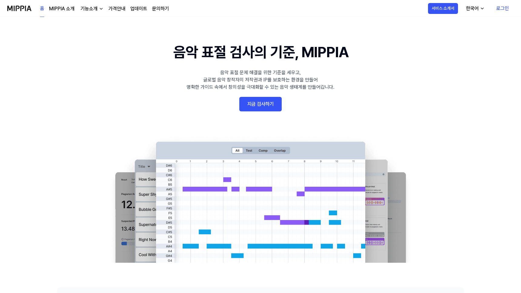
click at [499, 11] on link "로그인" at bounding box center [502, 8] width 22 height 17
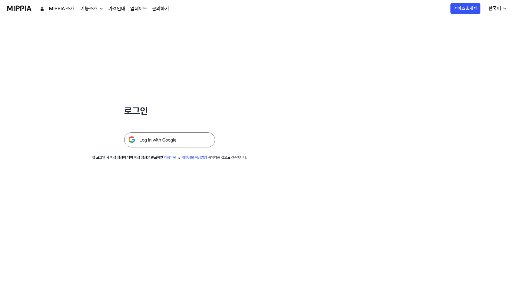
click at [164, 138] on img at bounding box center [169, 139] width 91 height 15
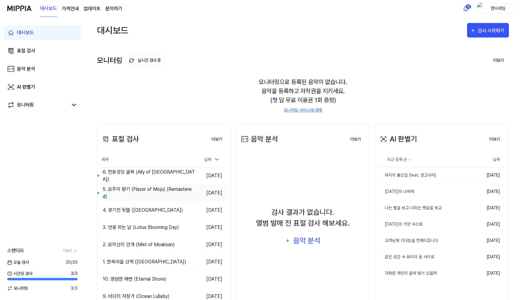
click at [157, 190] on div "5. 모주의 향기 (Flavor of Moju) (Remastered)" at bounding box center [149, 193] width 93 height 15
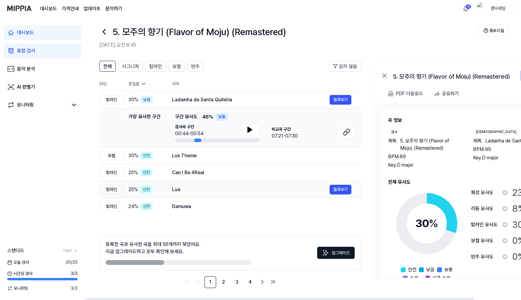
scroll to position [5, 0]
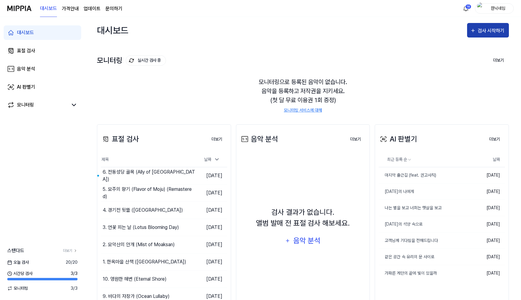
click at [489, 34] on div "검사 시작하기" at bounding box center [492, 31] width 28 height 8
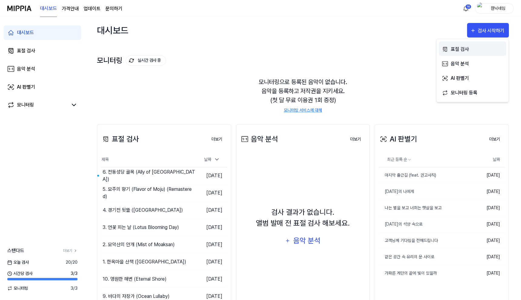
click at [463, 52] on div "표절 검사" at bounding box center [477, 49] width 53 height 8
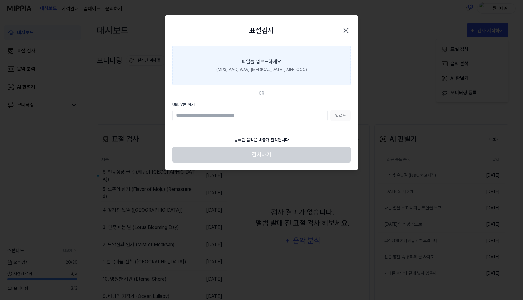
click at [283, 72] on div "(MP3, AAC, WAV, FLAC, AIFF, OGG)" at bounding box center [262, 70] width 91 height 6
click at [0, 0] on input "파일을 업로드하세요 (MP3, AAC, WAV, FLAC, AIFF, OGG)" at bounding box center [0, 0] width 0 height 0
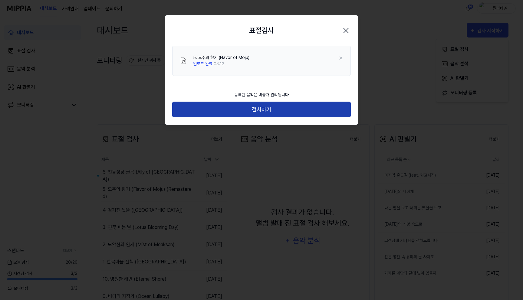
click at [269, 111] on button "검사하기" at bounding box center [261, 110] width 179 height 16
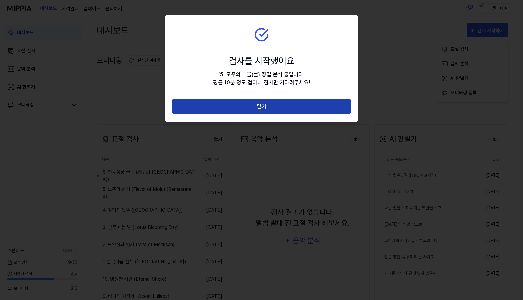
click at [296, 107] on button "닫기" at bounding box center [261, 107] width 179 height 16
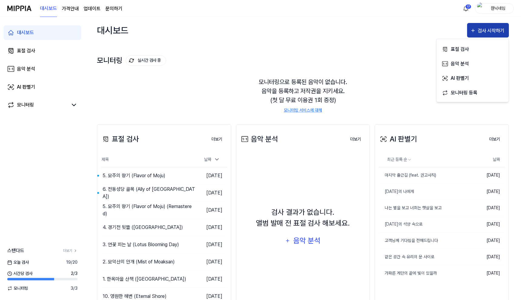
click at [488, 35] on button "검사 시작하기" at bounding box center [488, 30] width 42 height 15
click at [495, 31] on div "검사 시작하기" at bounding box center [492, 31] width 28 height 8
click at [470, 48] on div "표절 검사" at bounding box center [477, 49] width 53 height 8
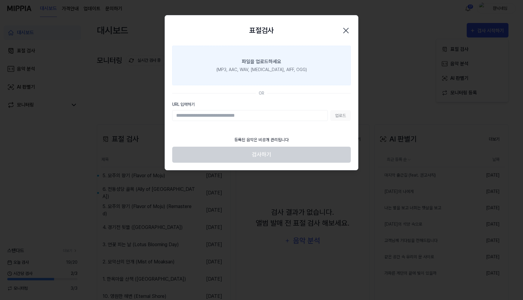
click at [265, 61] on div "파일을 업로드하세요" at bounding box center [261, 61] width 39 height 7
click at [0, 0] on input "파일을 업로드하세요 (MP3, AAC, WAV, FLAC, AIFF, OGG)" at bounding box center [0, 0] width 0 height 0
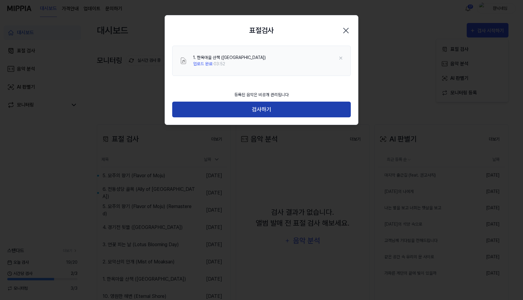
click at [257, 111] on button "검사하기" at bounding box center [261, 110] width 179 height 16
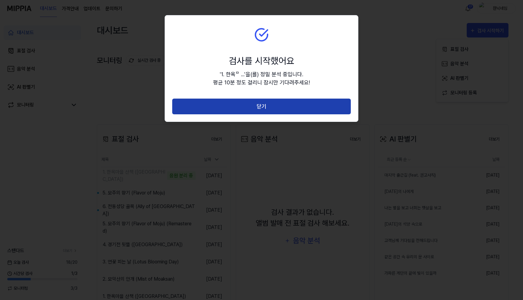
click at [315, 113] on button "닫기" at bounding box center [261, 107] width 179 height 16
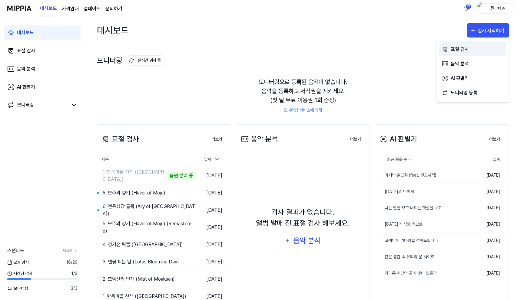
click at [464, 43] on button "표절 검사" at bounding box center [472, 48] width 67 height 15
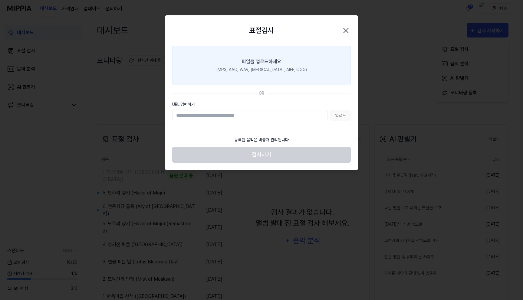
click at [307, 57] on label "파일을 업로드하세요 (MP3, AAC, WAV, FLAC, AIFF, OGG)" at bounding box center [261, 66] width 179 height 40
click at [0, 0] on input "파일을 업로드하세요 (MP3, AAC, WAV, FLAC, AIFF, OGG)" at bounding box center [0, 0] width 0 height 0
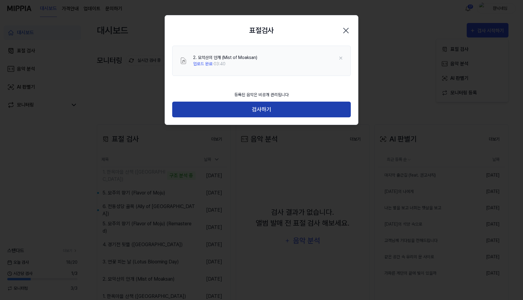
click at [293, 118] on button "검사하기" at bounding box center [261, 110] width 179 height 16
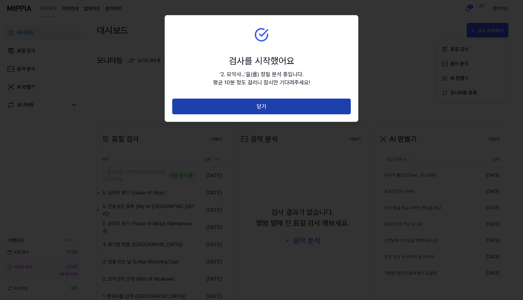
click at [296, 111] on button "닫기" at bounding box center [261, 107] width 179 height 16
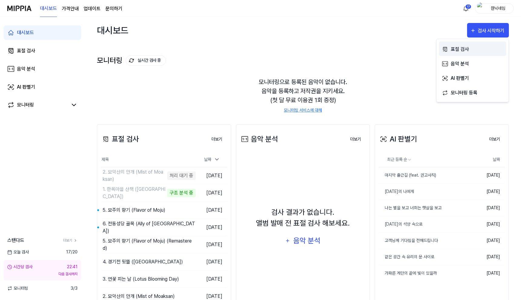
click at [454, 53] on button "표절 검사" at bounding box center [472, 48] width 67 height 15
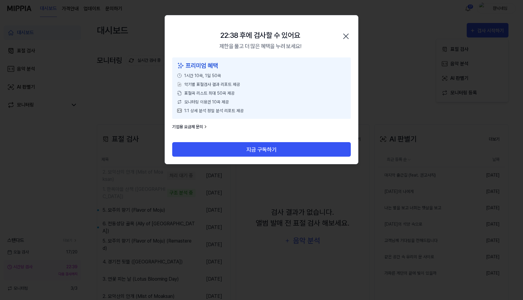
click at [346, 38] on icon "button" at bounding box center [346, 36] width 10 height 10
